Goal: Task Accomplishment & Management: Complete application form

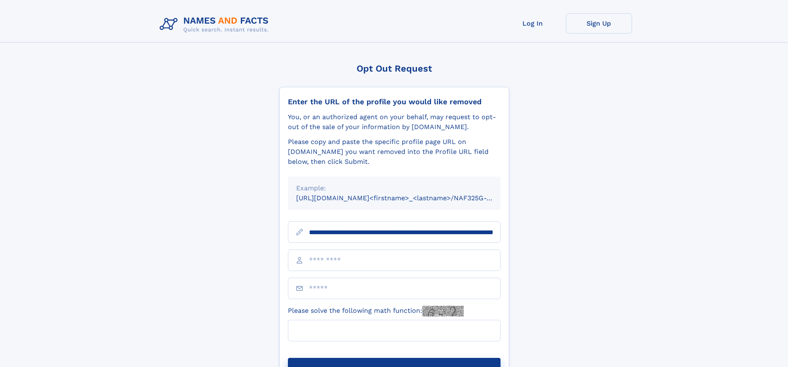
scroll to position [0, 88]
type input "**********"
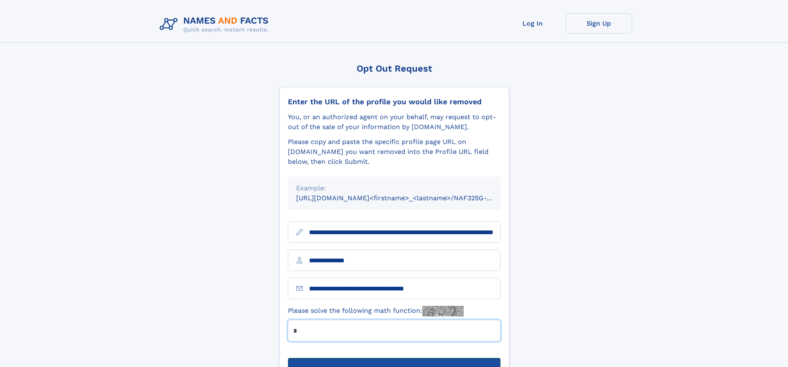
type input "*"
click at [394, 358] on button "Submit Opt Out Request" at bounding box center [394, 371] width 213 height 26
